Goal: Complete application form: Complete application form

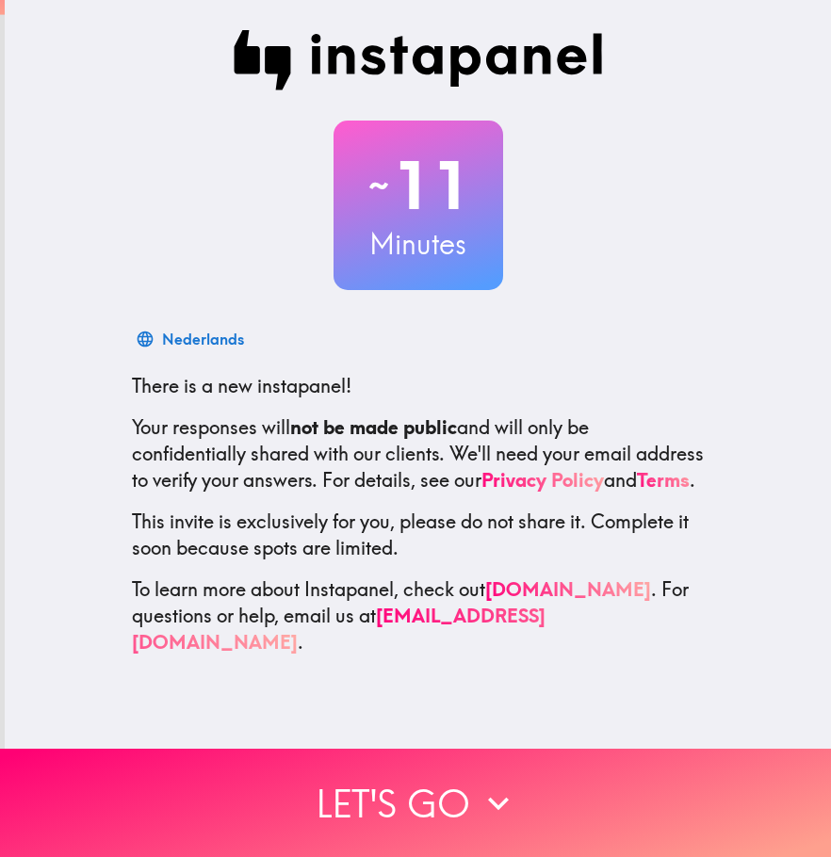
click at [5, 160] on div "~ 11 Minutes Nederlands There is a new instapanel! Your responses will not be m…" at bounding box center [418, 343] width 826 height 686
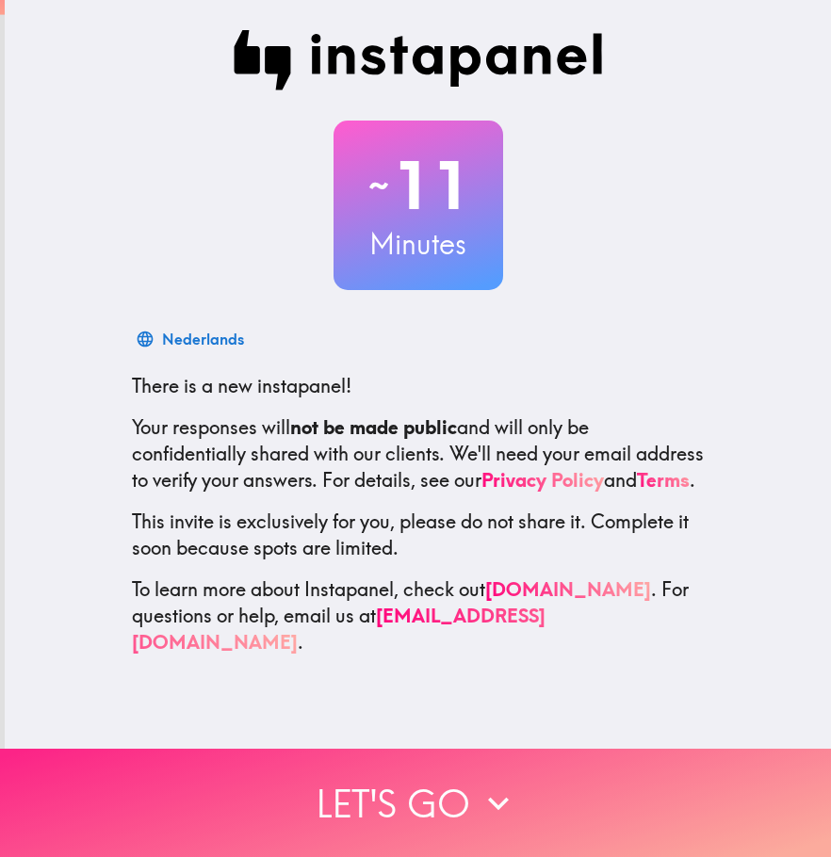
click at [405, 765] on button "Let's go" at bounding box center [415, 803] width 831 height 108
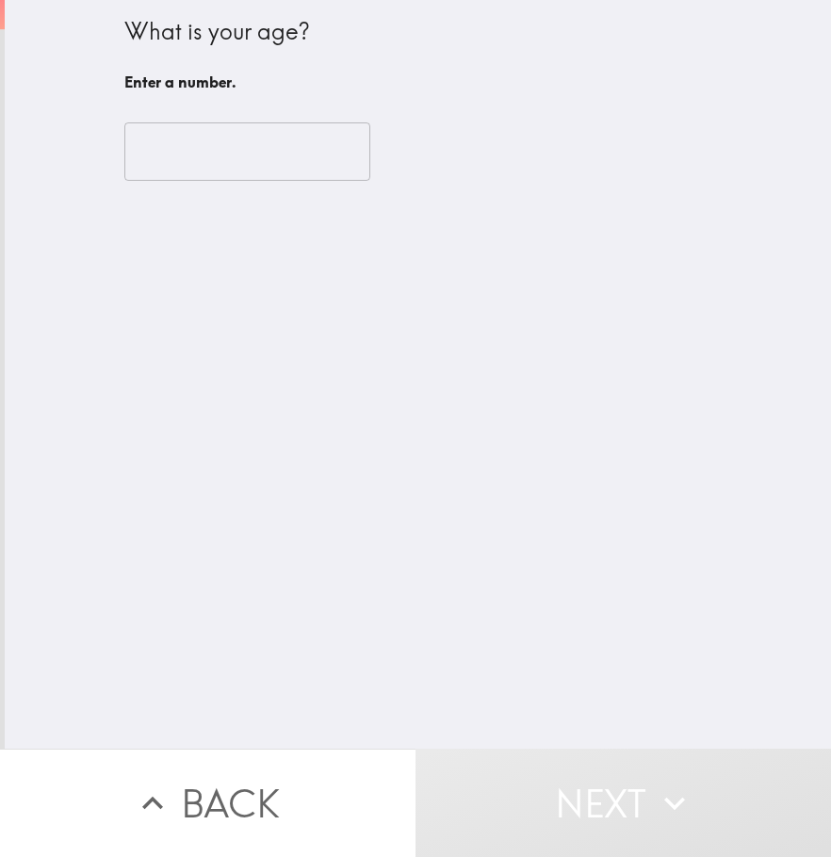
click at [187, 138] on input "number" at bounding box center [247, 151] width 246 height 58
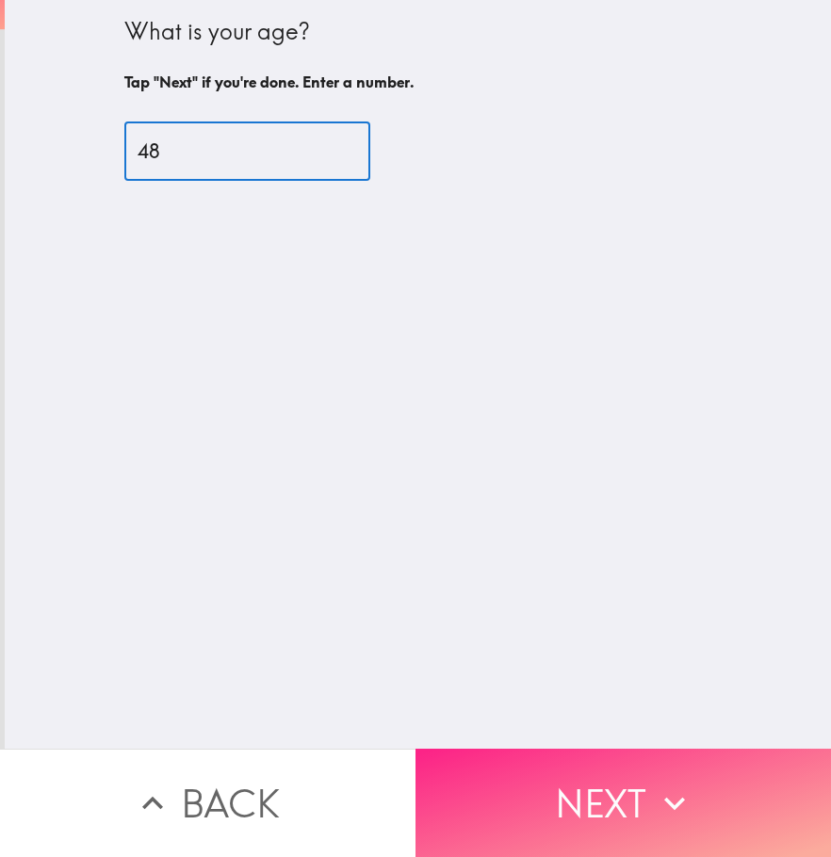
type input "48"
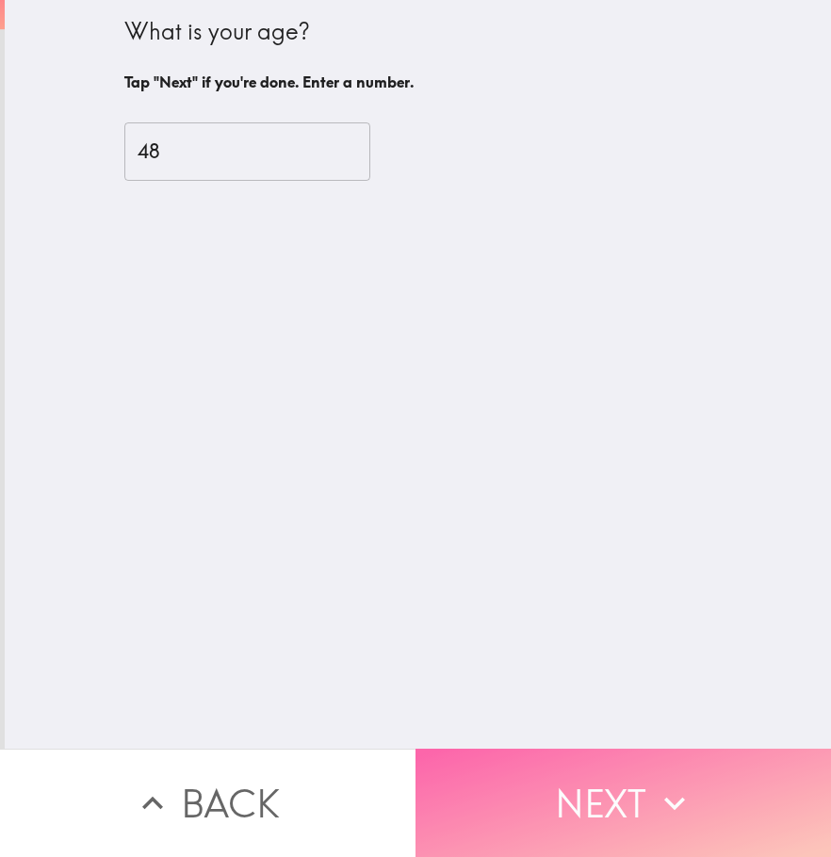
click at [531, 772] on button "Next" at bounding box center [622, 803] width 415 height 108
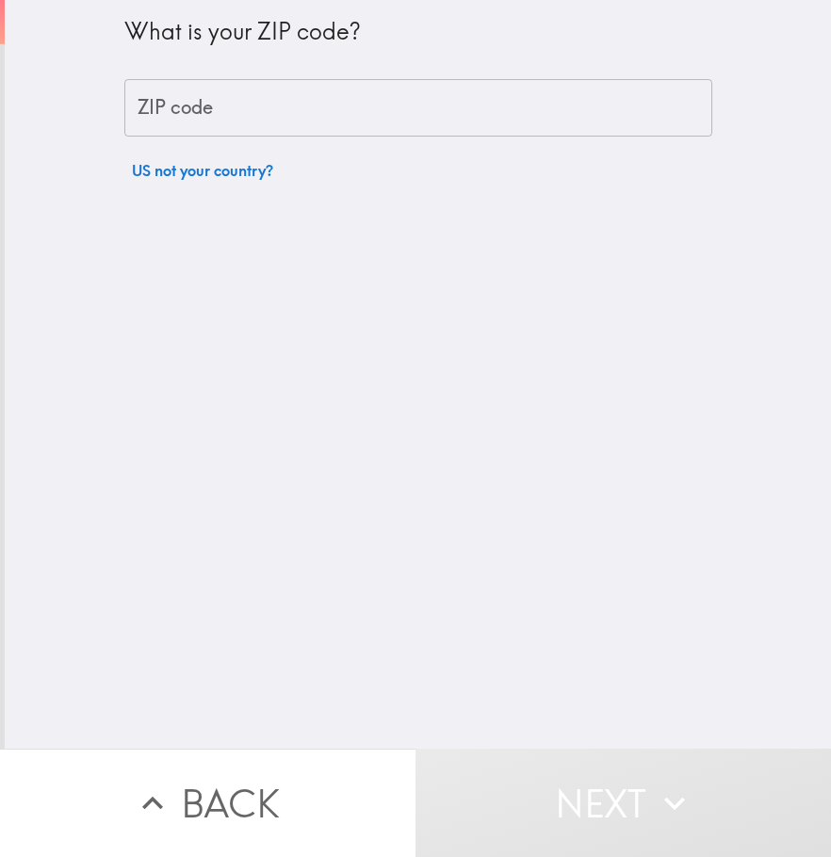
click at [199, 109] on input "ZIP code" at bounding box center [418, 108] width 588 height 58
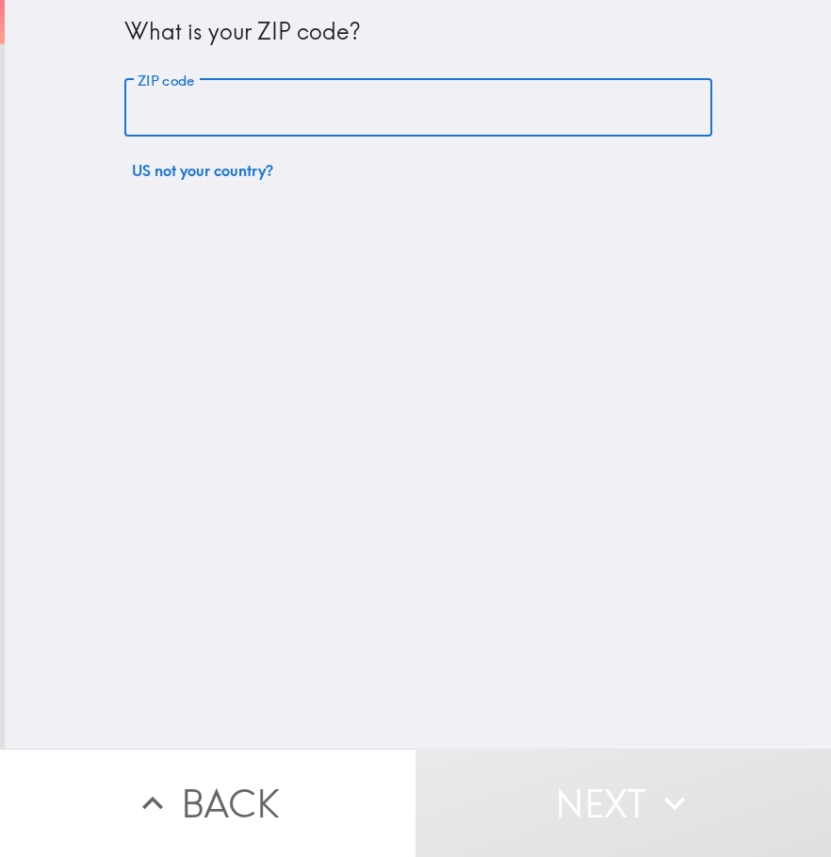
type input "79007"
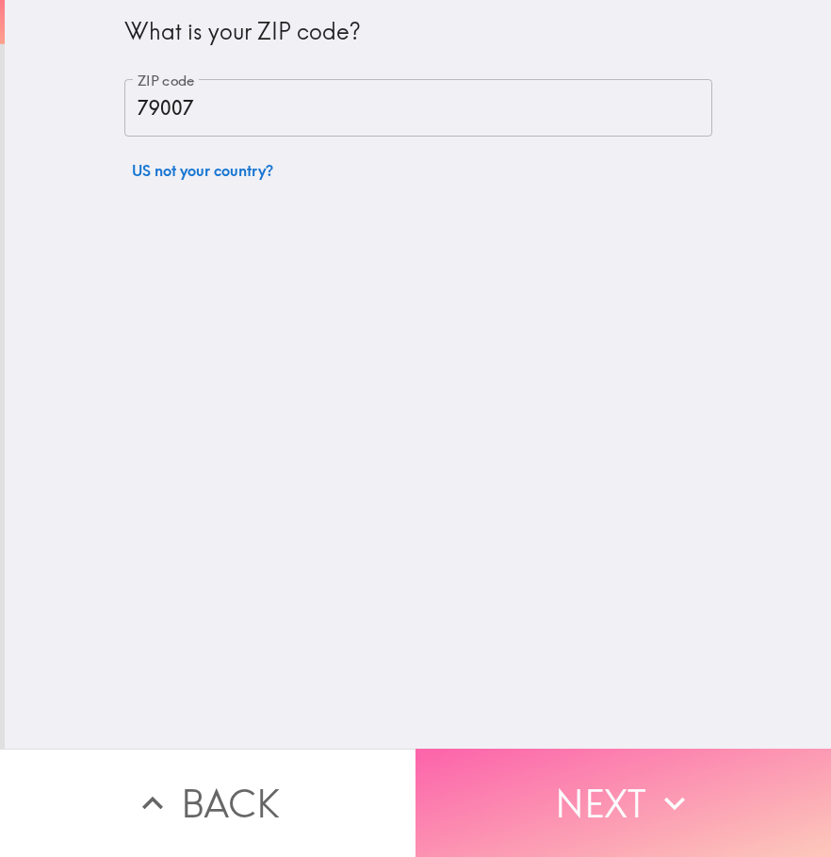
click at [562, 771] on button "Next" at bounding box center [622, 803] width 415 height 108
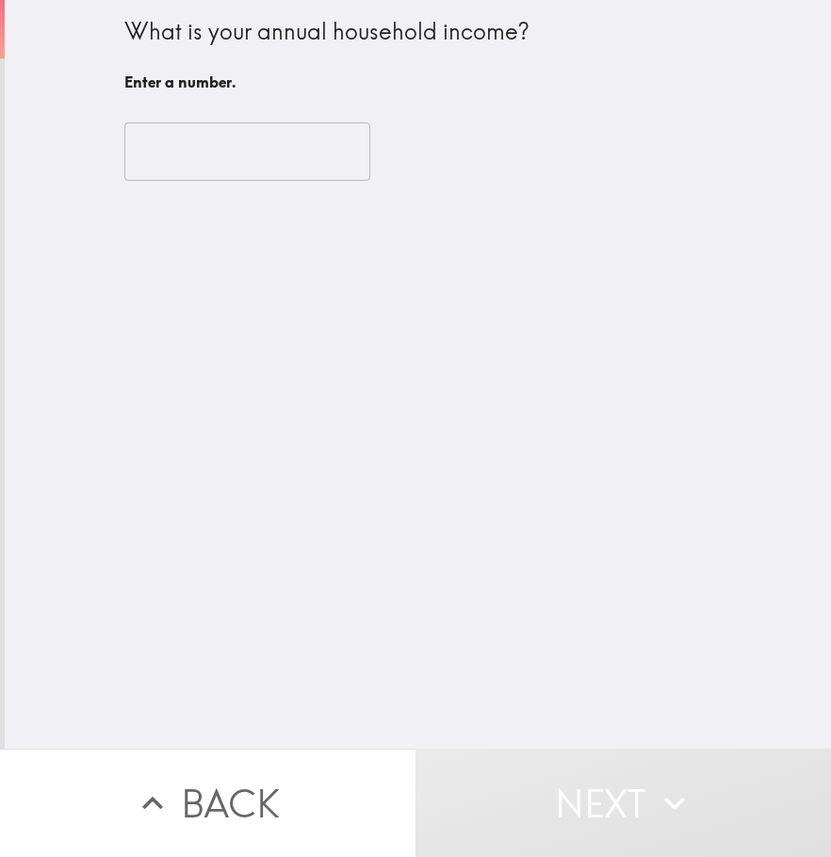
click at [276, 170] on input "number" at bounding box center [247, 151] width 246 height 58
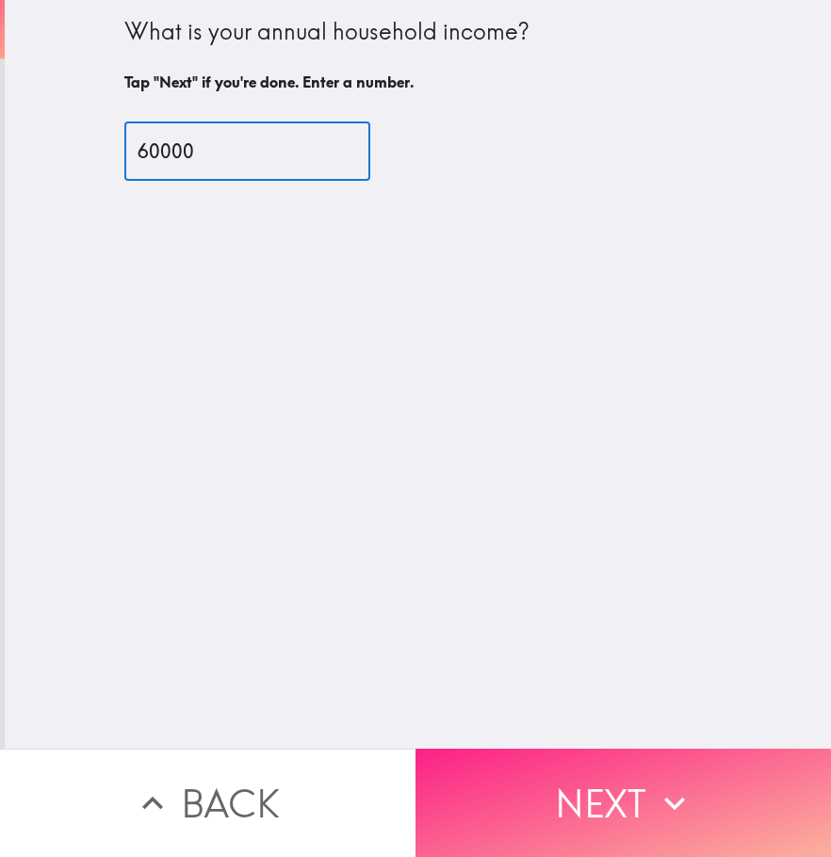
type input "60000"
click at [583, 771] on button "Next" at bounding box center [622, 803] width 415 height 108
